Goal: Information Seeking & Learning: Learn about a topic

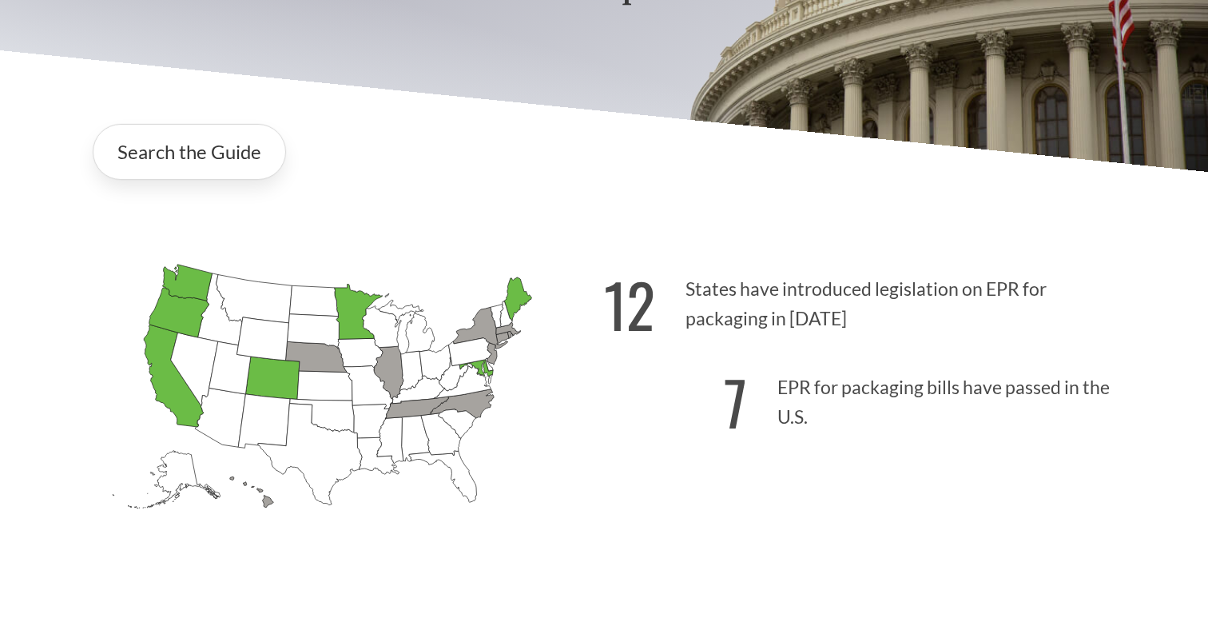
scroll to position [292, 0]
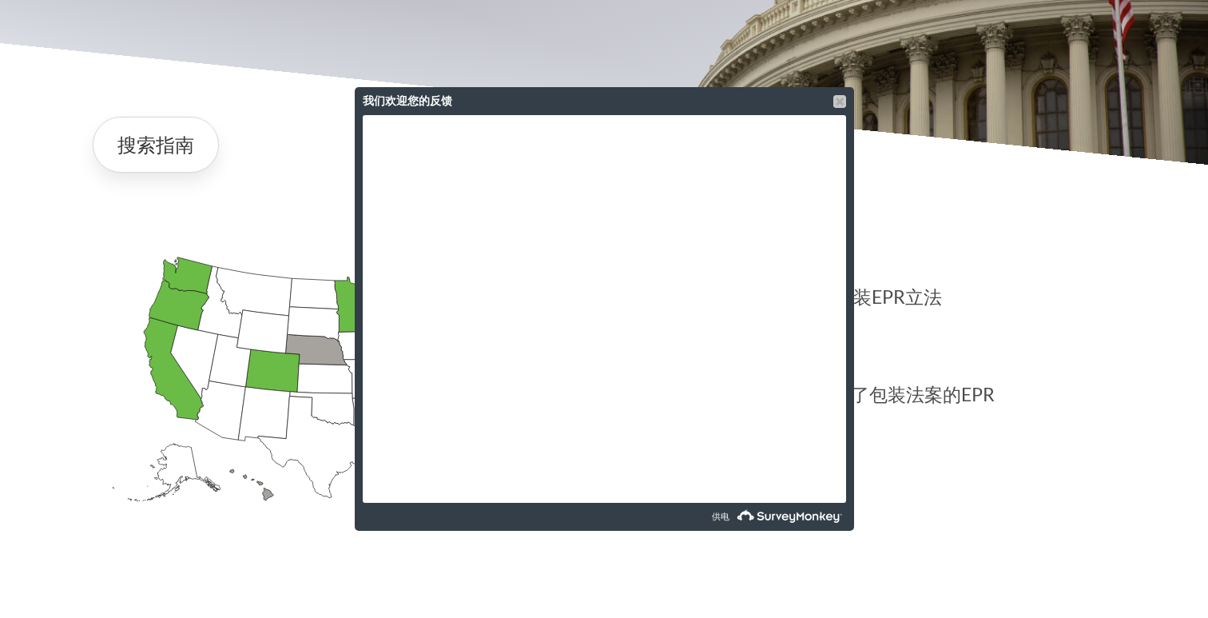
click at [839, 101] on div at bounding box center [839, 101] width 13 height 13
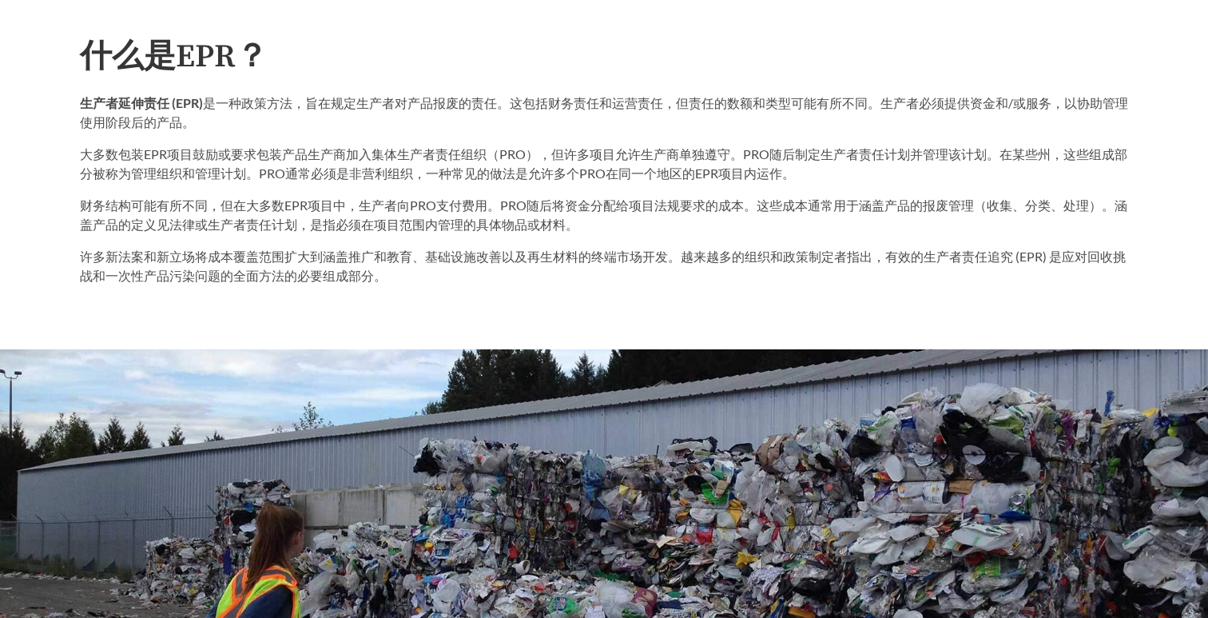
scroll to position [893, 0]
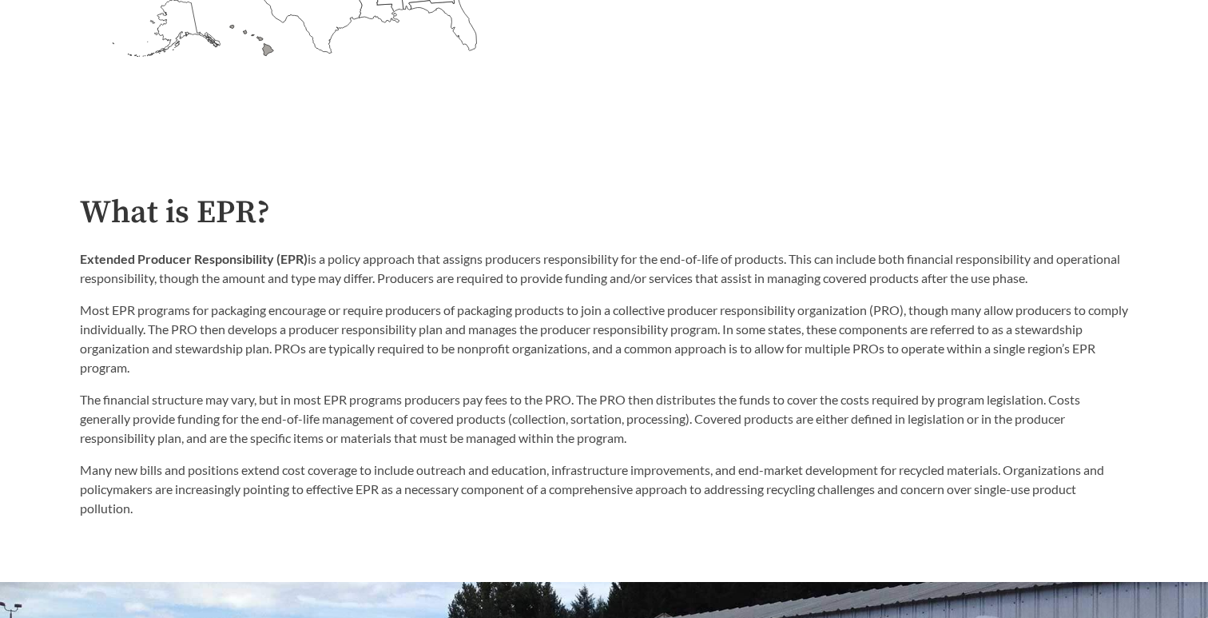
scroll to position [737, 0]
click at [633, 256] on p "Extended Producer Responsibility (EPR) is a policy approach that assigns produc…" at bounding box center [604, 268] width 1048 height 38
drag, startPoint x: 633, startPoint y: 256, endPoint x: 771, endPoint y: 257, distance: 138.2
click at [771, 257] on p "Extended Producer Responsibility (EPR) is a policy approach that assigns produc…" at bounding box center [604, 268] width 1048 height 38
copy p "for the end-of-life of products"
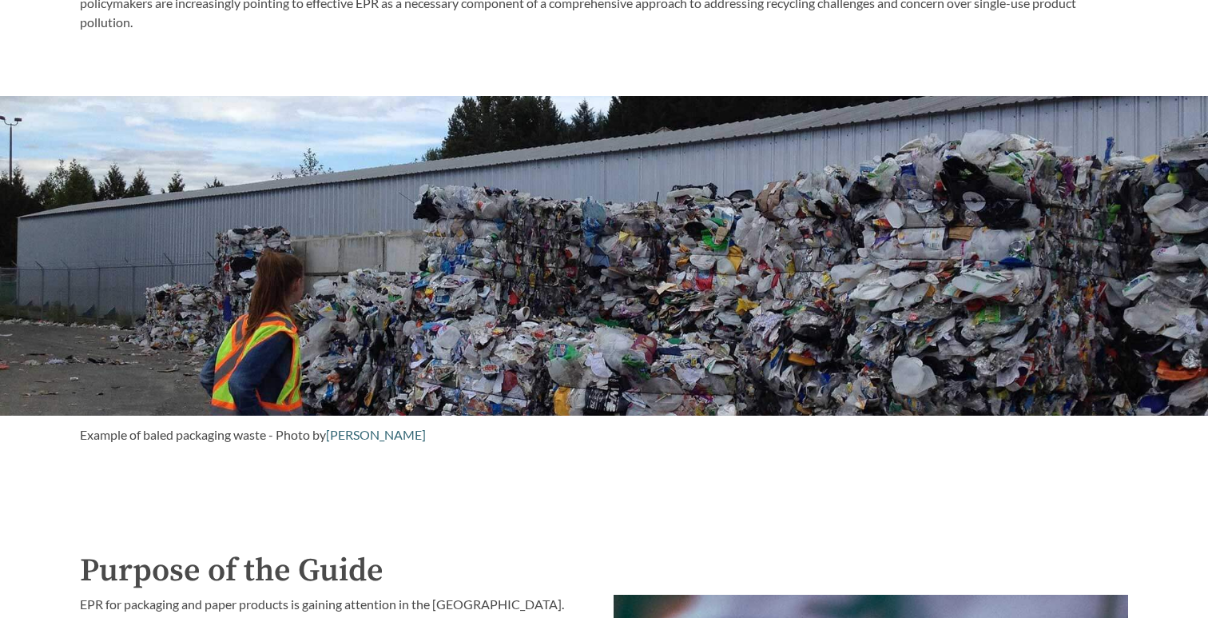
scroll to position [1223, 0]
